Goal: Task Accomplishment & Management: Use online tool/utility

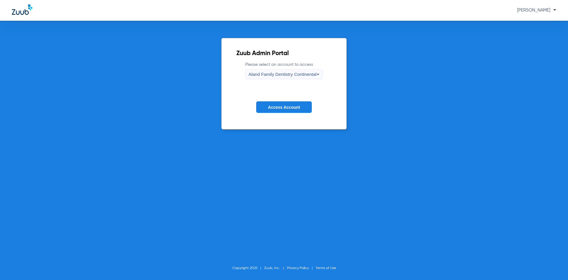
click at [294, 78] on div "Aland Family Dentistry Continental" at bounding box center [282, 74] width 68 height 10
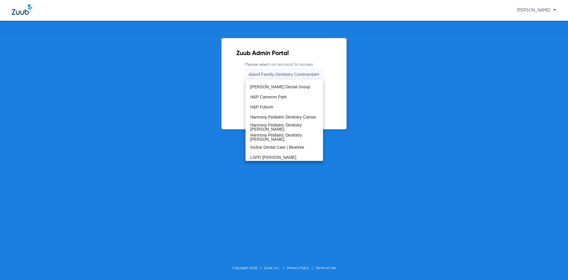
scroll to position [59, 0]
click at [287, 99] on mat-option "H&P Cameron Park" at bounding box center [285, 96] width 78 height 10
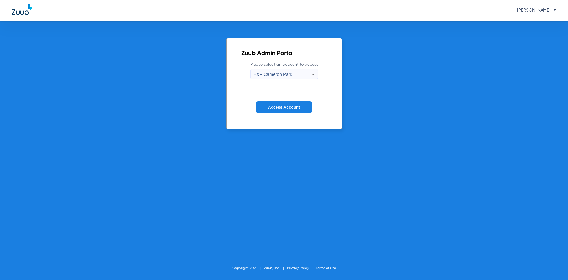
click at [285, 106] on span "Access Account" at bounding box center [284, 107] width 32 height 5
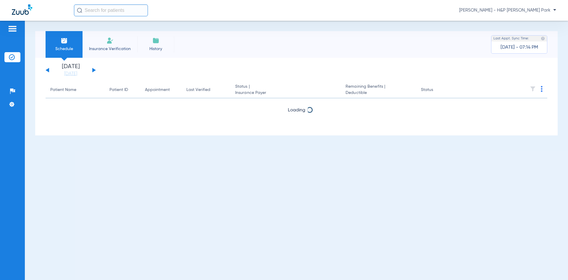
click at [92, 70] on div "[DATE] [DATE] [DATE] [DATE] [DATE] [DATE] [DATE] [DATE] [DATE] [DATE] [DATE] [D…" at bounding box center [71, 70] width 50 height 13
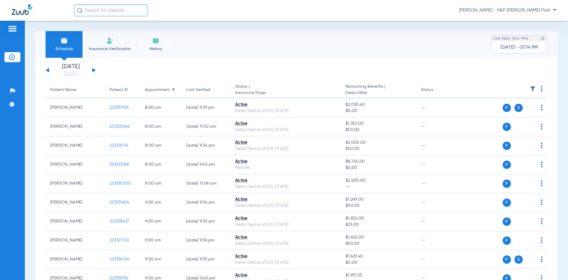
click at [92, 70] on button at bounding box center [94, 70] width 4 height 4
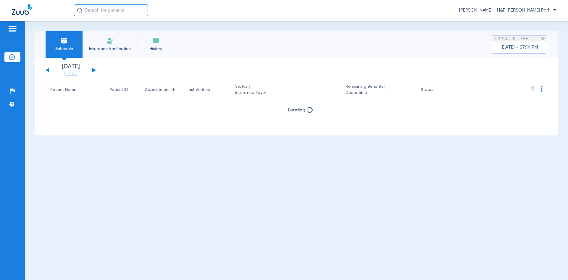
click at [92, 70] on button at bounding box center [94, 70] width 4 height 4
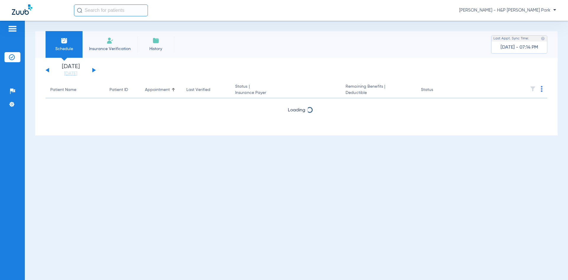
click at [92, 70] on button at bounding box center [94, 70] width 4 height 4
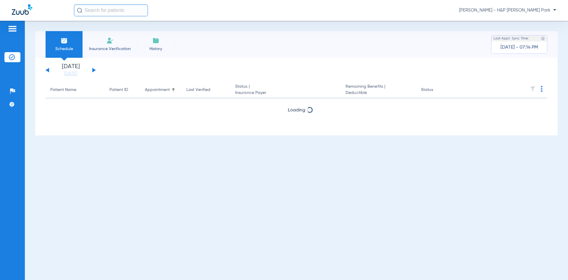
click at [92, 70] on button at bounding box center [94, 70] width 4 height 4
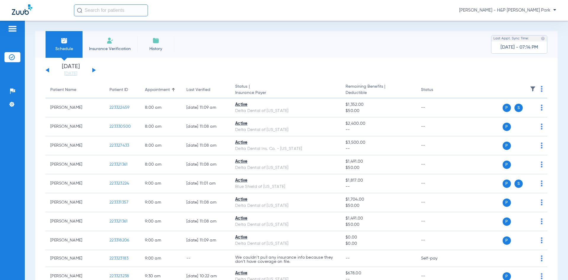
click at [541, 89] on img at bounding box center [542, 89] width 2 height 6
click at [508, 112] on span "Verify All" at bounding box center [514, 112] width 37 height 4
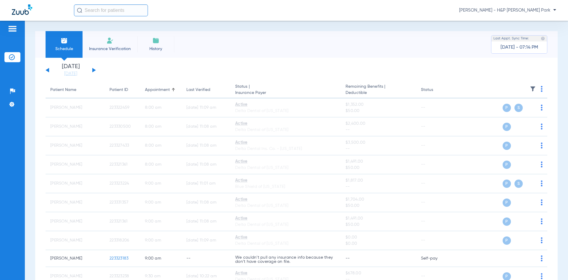
click at [526, 8] on span "[PERSON_NAME] - H&P [PERSON_NAME] Park" at bounding box center [507, 10] width 97 height 6
click at [524, 20] on span "Account Selection" at bounding box center [533, 21] width 33 height 4
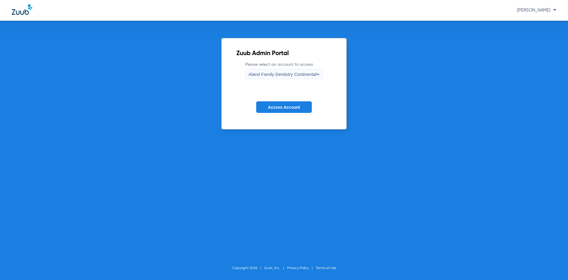
click at [307, 77] on div "Aland Family Dentistry Continental" at bounding box center [282, 74] width 68 height 10
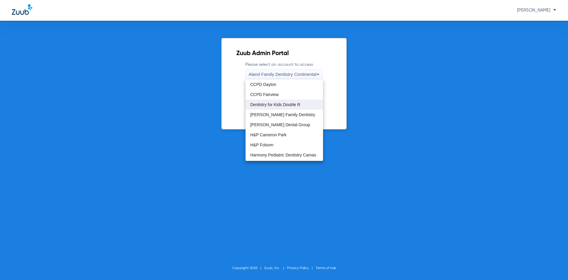
scroll to position [30, 0]
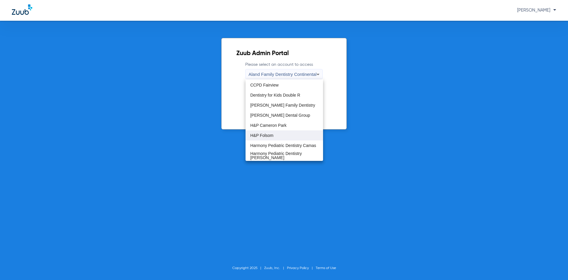
click at [274, 132] on mat-option "H&P Folsom" at bounding box center [285, 135] width 78 height 10
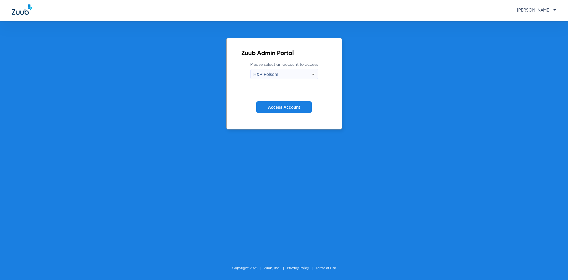
click at [281, 107] on span "Access Account" at bounding box center [284, 107] width 32 height 5
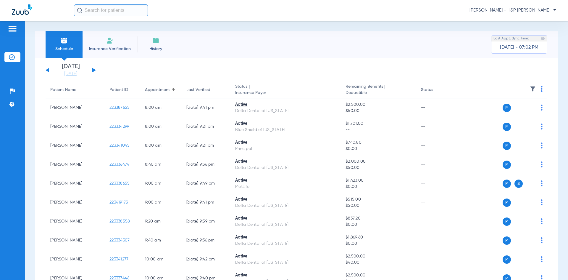
click at [93, 70] on button at bounding box center [94, 70] width 4 height 4
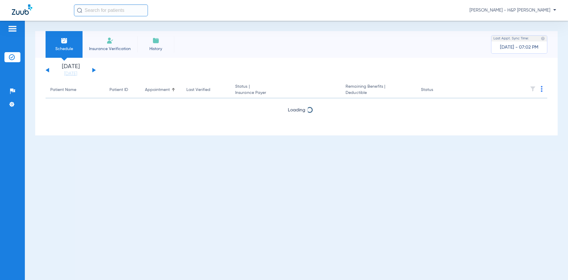
click at [93, 70] on button at bounding box center [94, 70] width 4 height 4
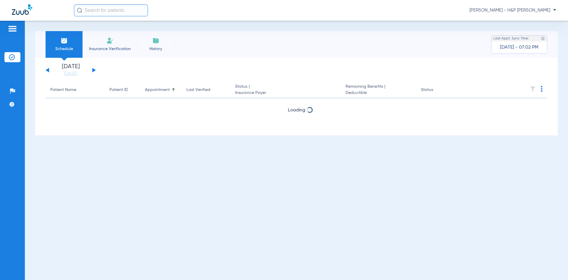
click at [93, 70] on button at bounding box center [94, 70] width 4 height 4
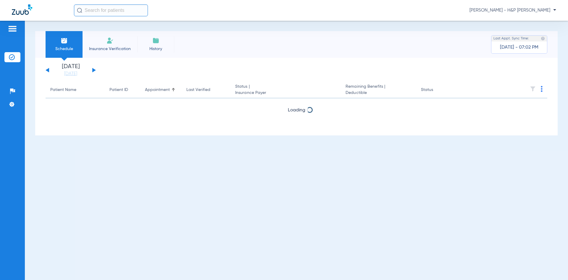
click at [93, 70] on button at bounding box center [94, 70] width 4 height 4
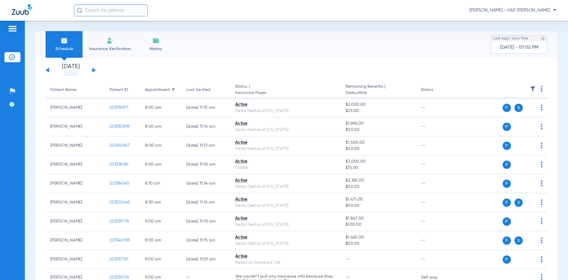
click at [541, 90] on img at bounding box center [542, 89] width 2 height 6
click at [510, 113] on span "Verify All" at bounding box center [514, 112] width 37 height 4
